Goal: Task Accomplishment & Management: Manage account settings

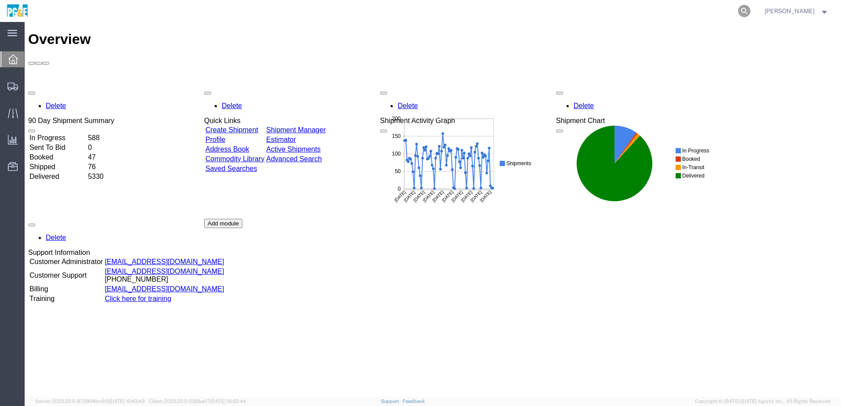
click at [750, 11] on icon at bounding box center [744, 11] width 12 height 12
paste input "55597477"
type input "55597477"
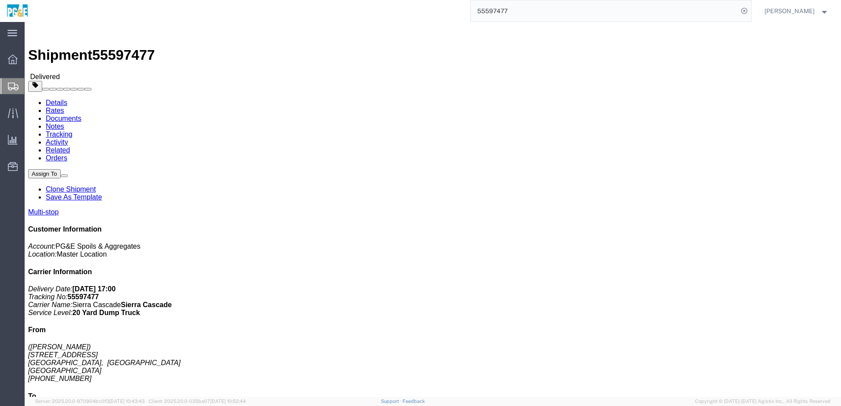
click h4 "Routing & Vehicle Information"
click link "Documents"
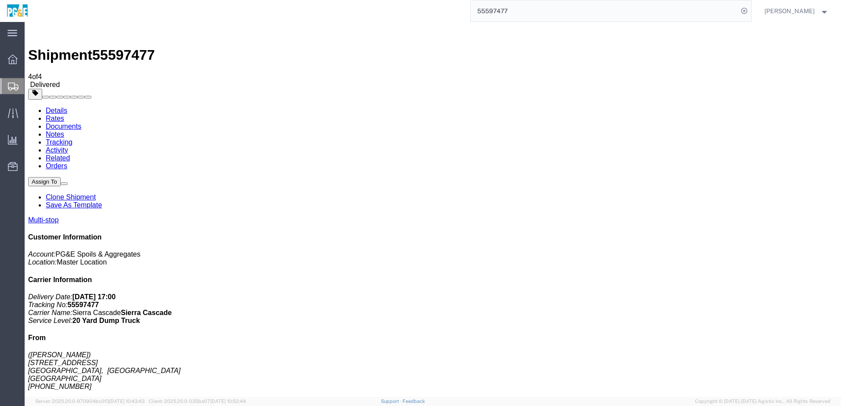
checkbox input "true"
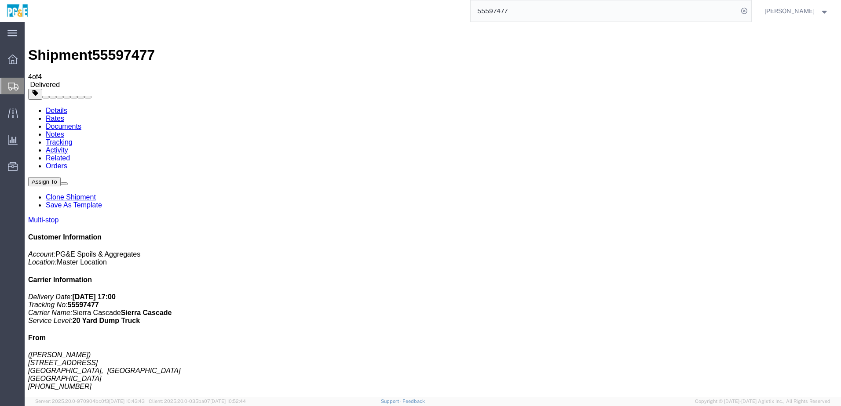
checkbox input "true"
click at [64, 131] on link "Notes" at bounding box center [55, 134] width 18 height 7
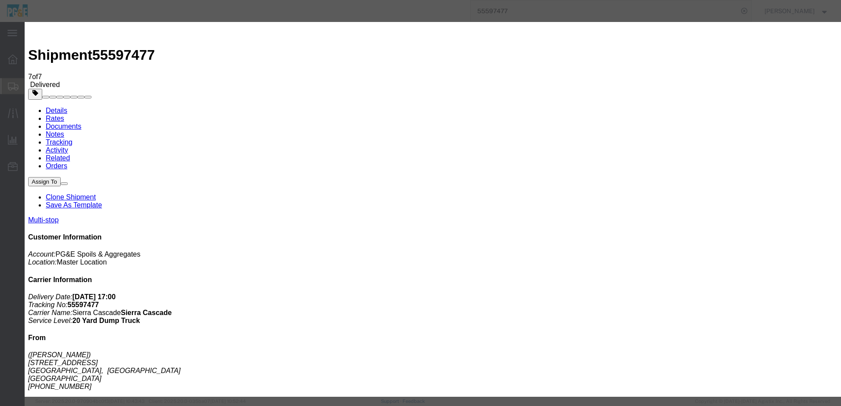
select select "INVOICE_NOTES"
select select "PRIVATE_TO_ACCOUNT"
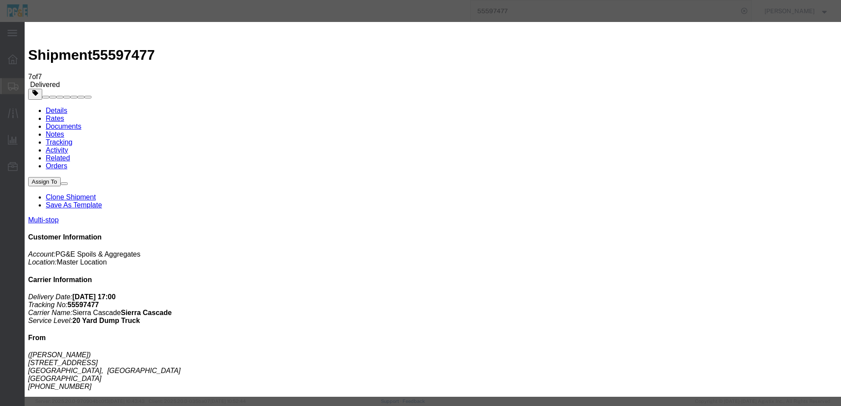
paste textarea "(Approved per Mo's email [DATE])"
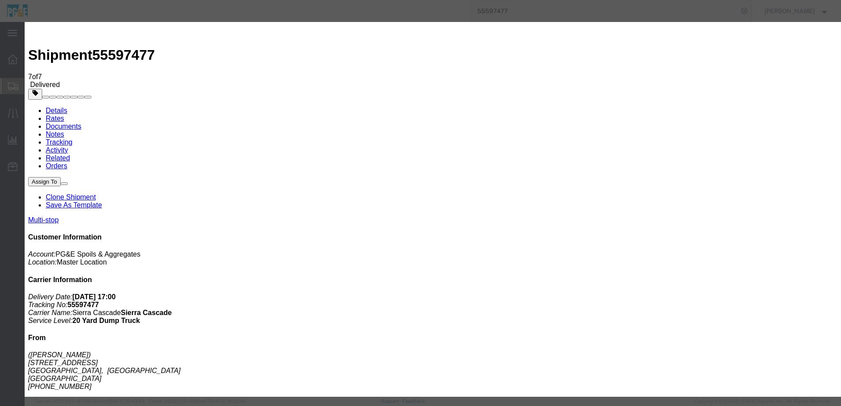
type textarea "Approved per Mo's email [DATE]"
